Goal: Find specific page/section: Find specific page/section

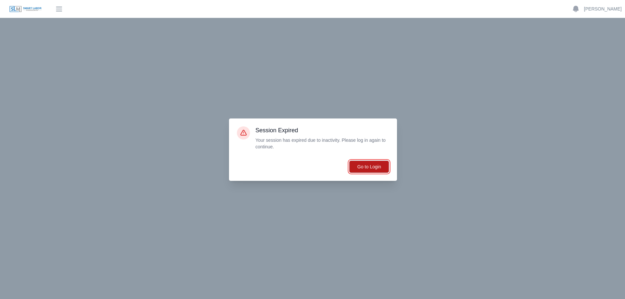
click at [380, 168] on button "Go to Login" at bounding box center [369, 166] width 40 height 12
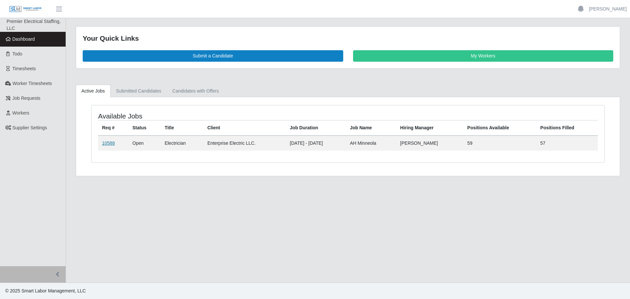
click at [108, 144] on link "10588" at bounding box center [108, 142] width 13 height 5
